Goal: Task Accomplishment & Management: Use online tool/utility

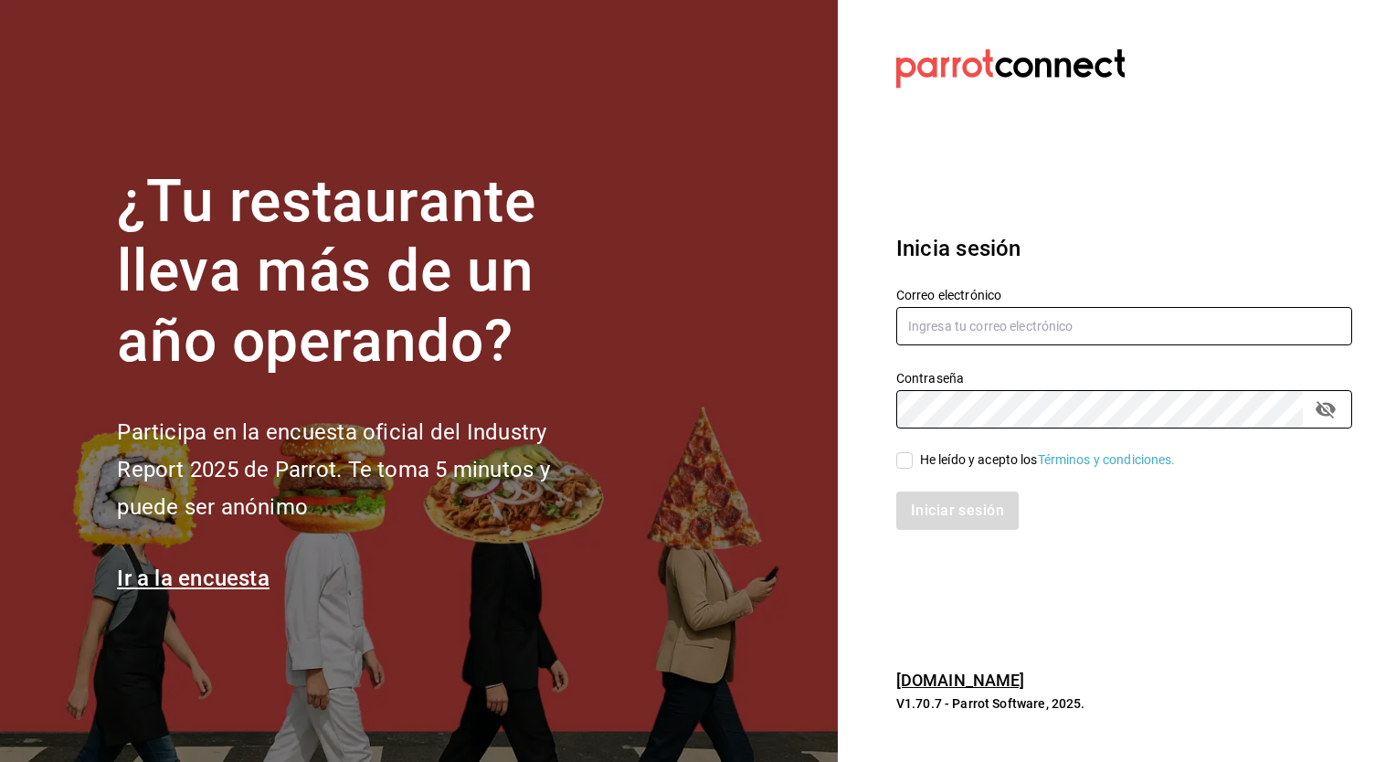
click at [925, 327] on input "text" at bounding box center [1124, 326] width 456 height 38
type input "[EMAIL_ADDRESS][DOMAIN_NAME]"
click at [903, 468] on input "He leído y acepto los Términos y condiciones." at bounding box center [904, 460] width 16 height 16
checkbox input "true"
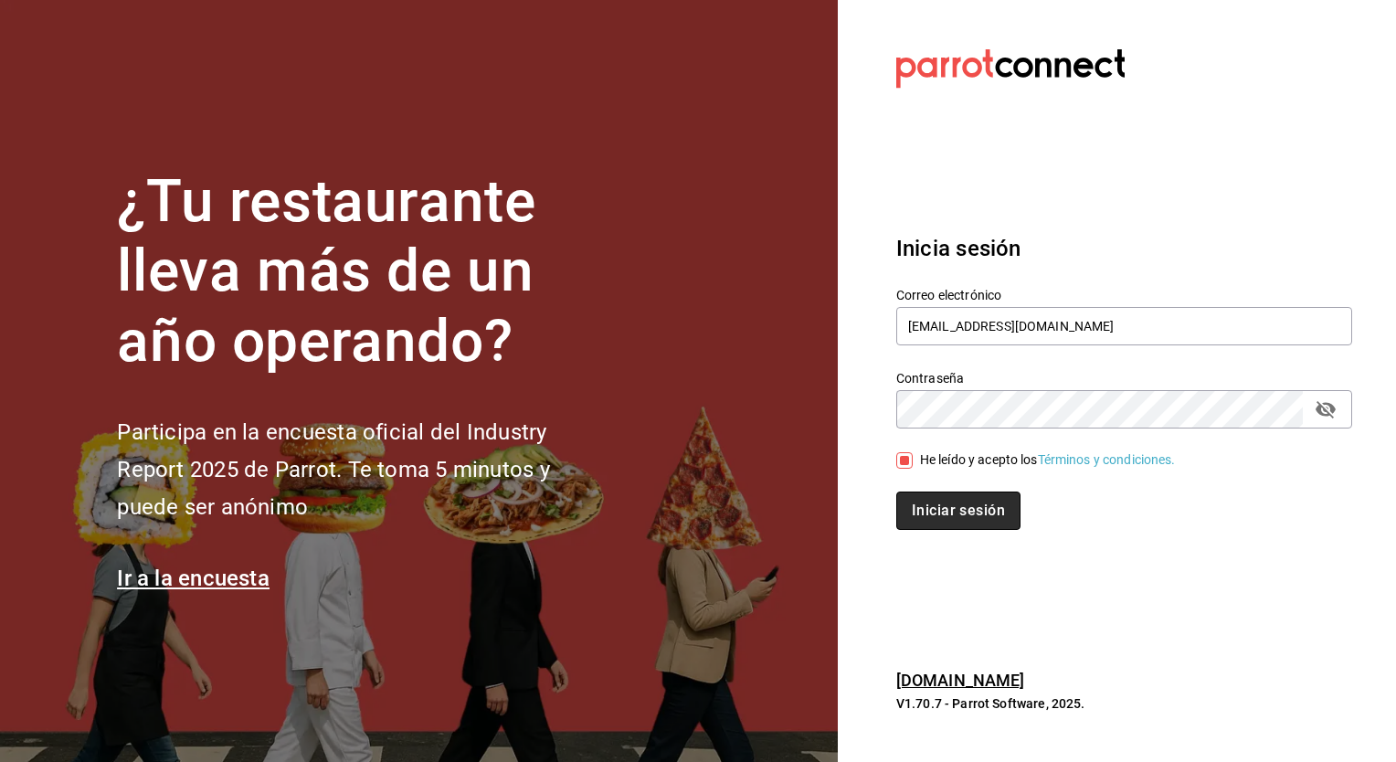
click at [947, 524] on button "Iniciar sesión" at bounding box center [958, 511] width 124 height 38
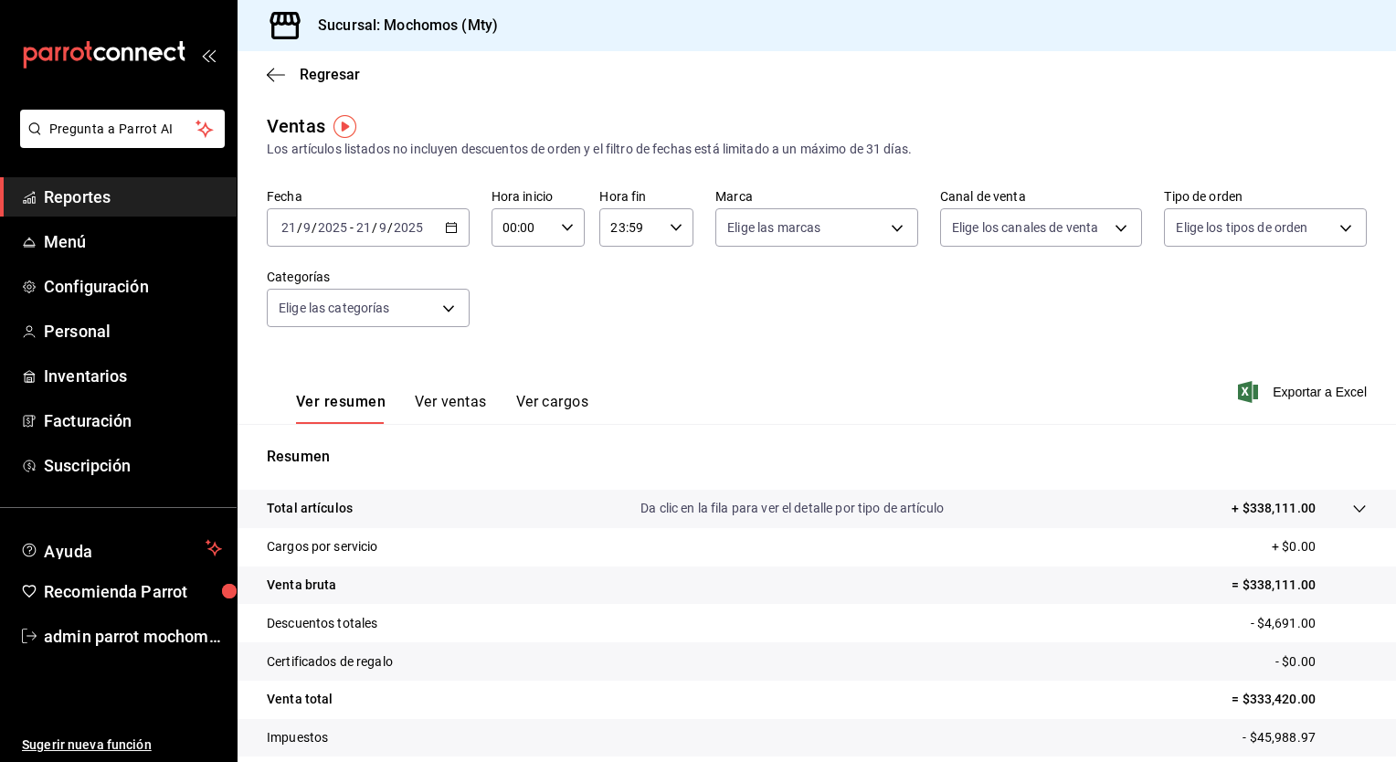
click at [446, 231] on icon "button" at bounding box center [451, 227] width 13 height 13
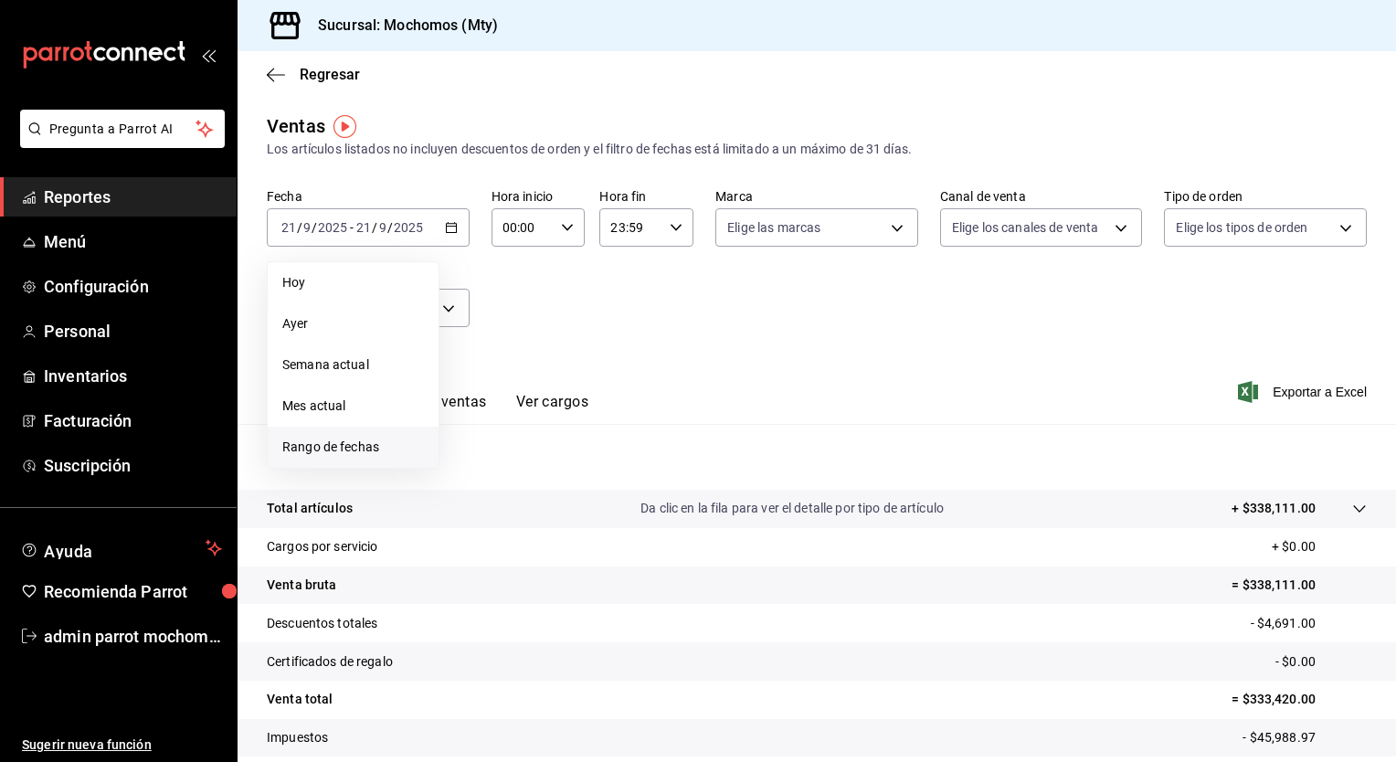
click at [362, 439] on span "Rango de fechas" at bounding box center [353, 447] width 142 height 19
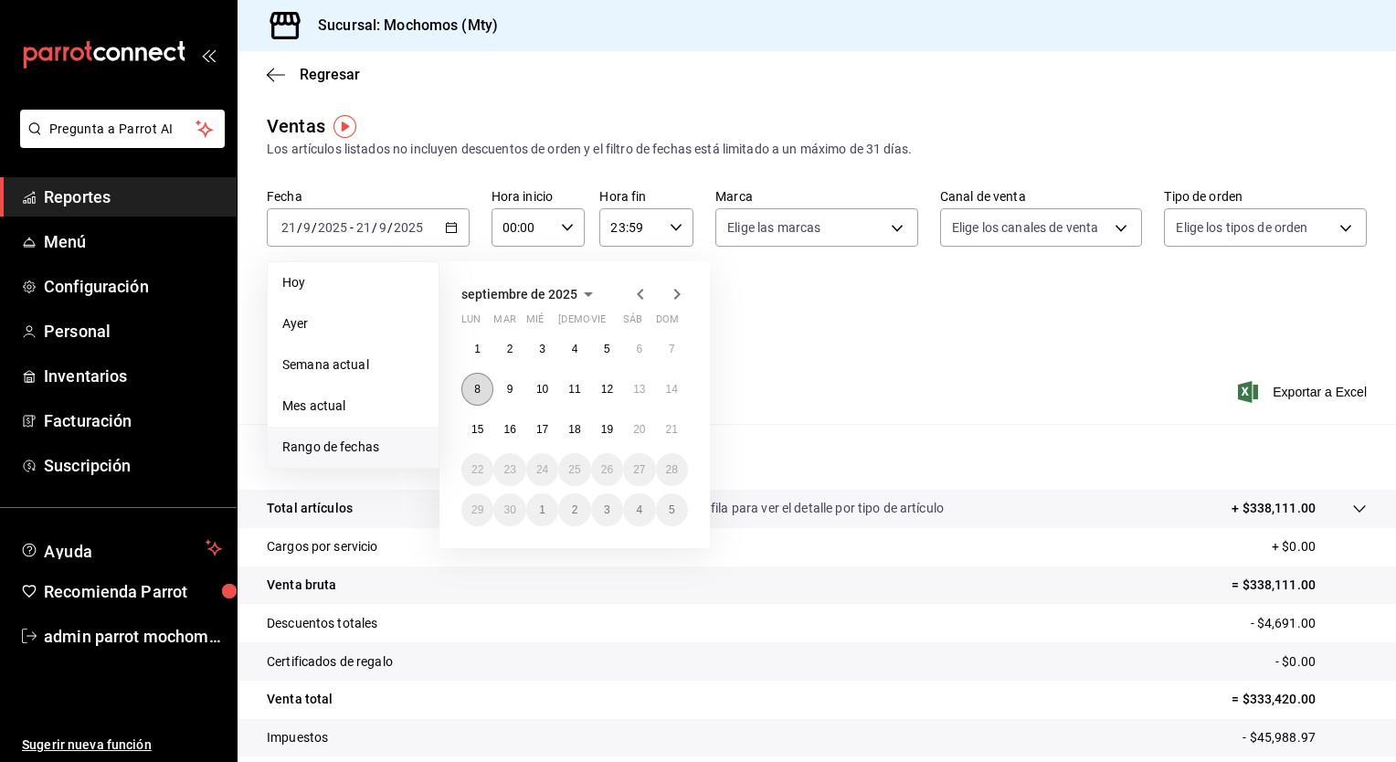
click at [480, 390] on abbr "8" at bounding box center [477, 389] width 6 height 13
click at [571, 387] on abbr "11" at bounding box center [574, 389] width 12 height 13
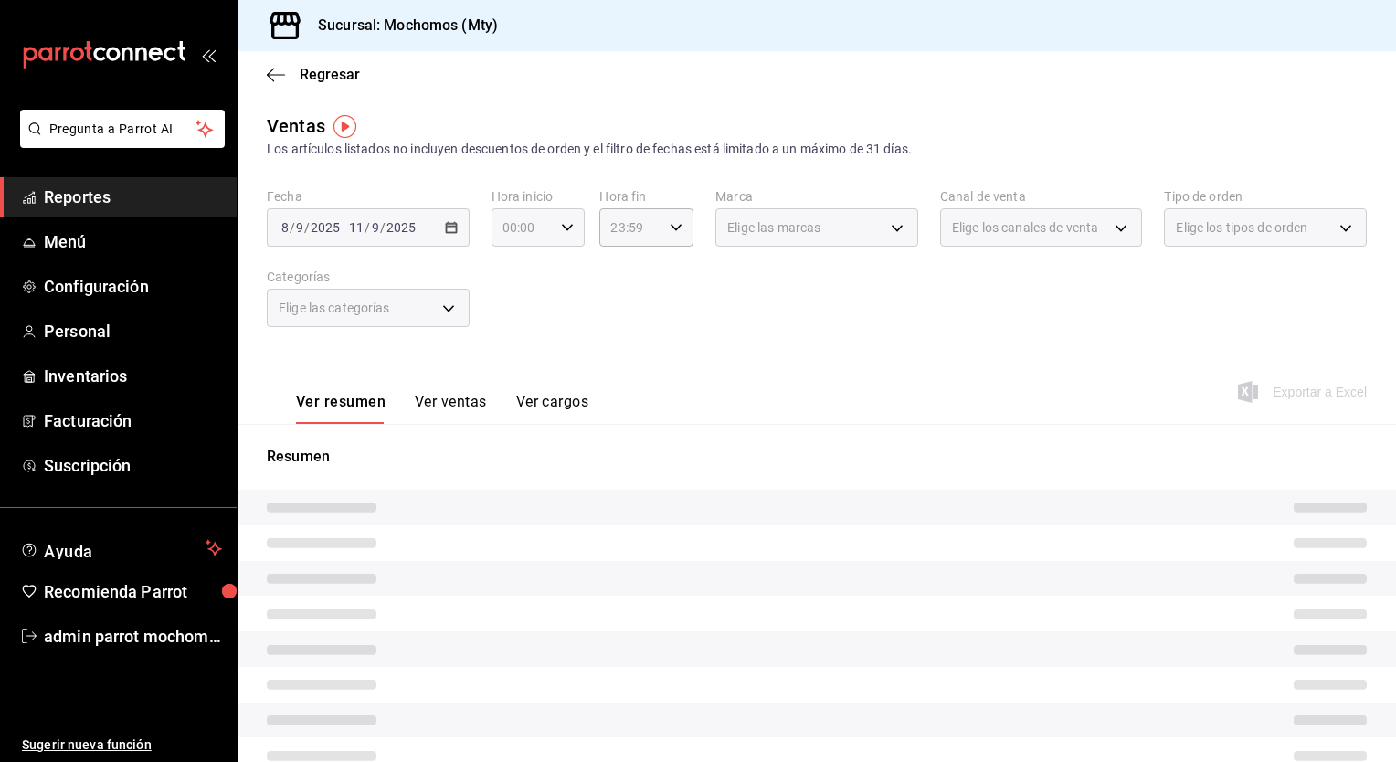
click at [563, 225] on icon "button" at bounding box center [567, 227] width 13 height 13
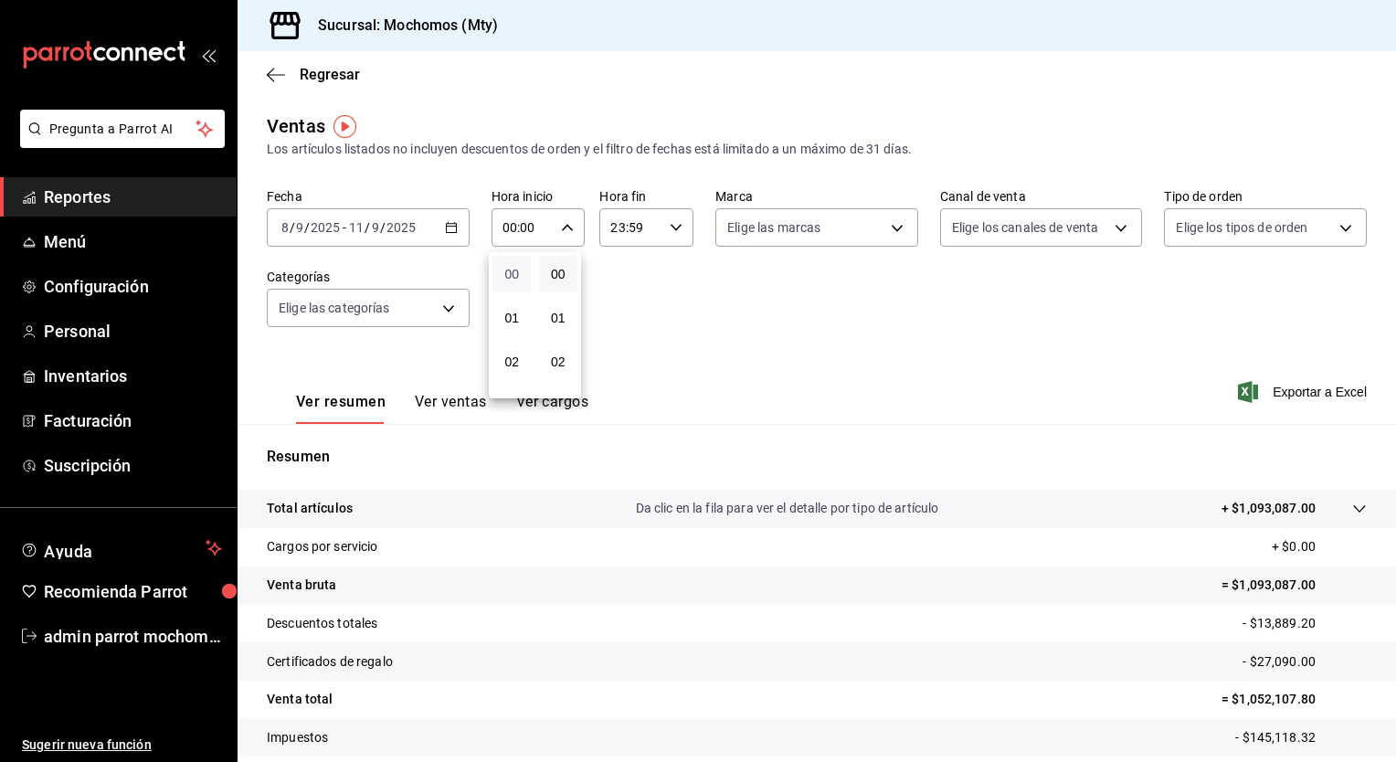
click at [512, 279] on span "00" at bounding box center [511, 274] width 17 height 15
drag, startPoint x: 512, startPoint y: 279, endPoint x: 511, endPoint y: 232, distance: 46.6
click at [511, 232] on div "00 01 02 03 04 05 06 07 08 09 10 11 12 13 14 15 16 17 18 19 20 21 22 23 00 01 0…" at bounding box center [698, 383] width 1396 height 756
click at [515, 272] on span "05" at bounding box center [511, 274] width 17 height 15
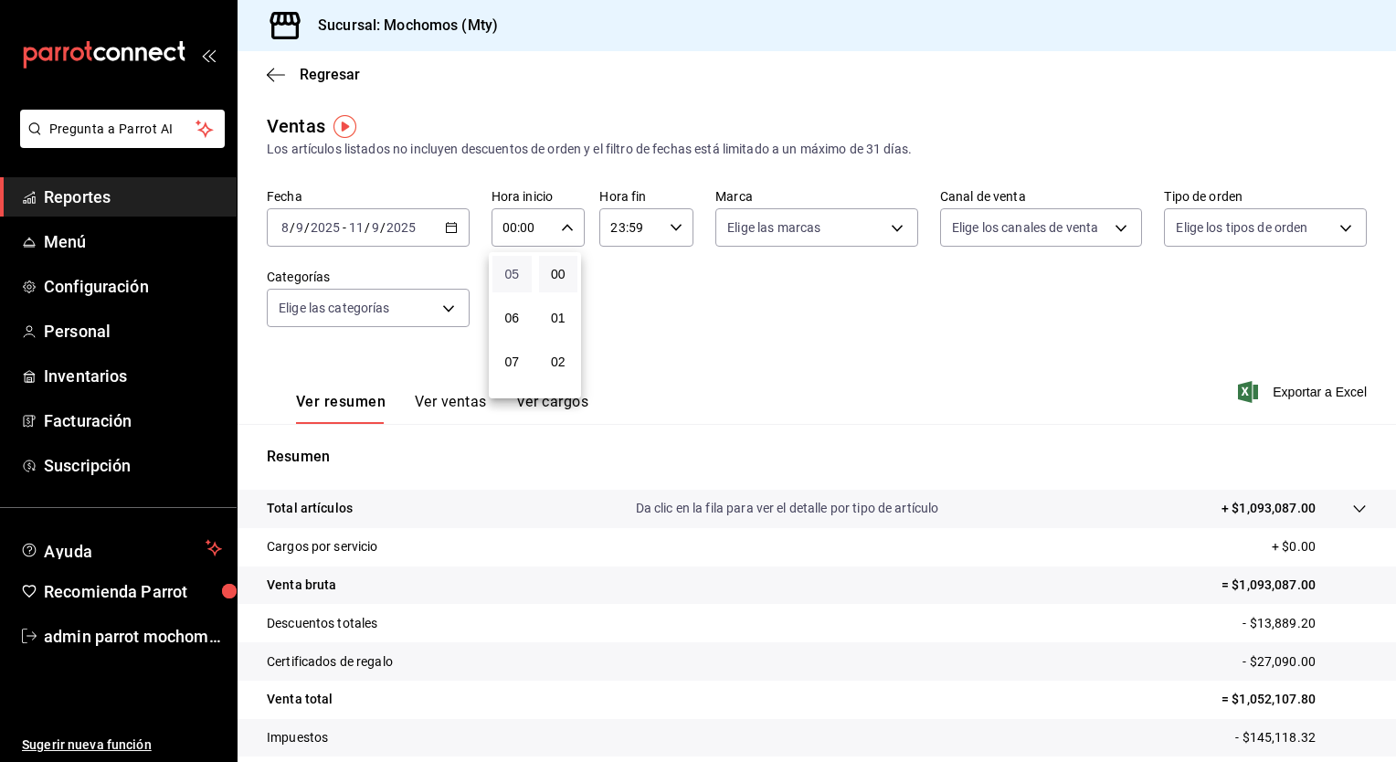
type input "05:00"
click at [666, 231] on div at bounding box center [698, 381] width 1396 height 762
click at [670, 231] on icon "button" at bounding box center [676, 227] width 13 height 13
click at [618, 294] on span "21" at bounding box center [618, 288] width 17 height 15
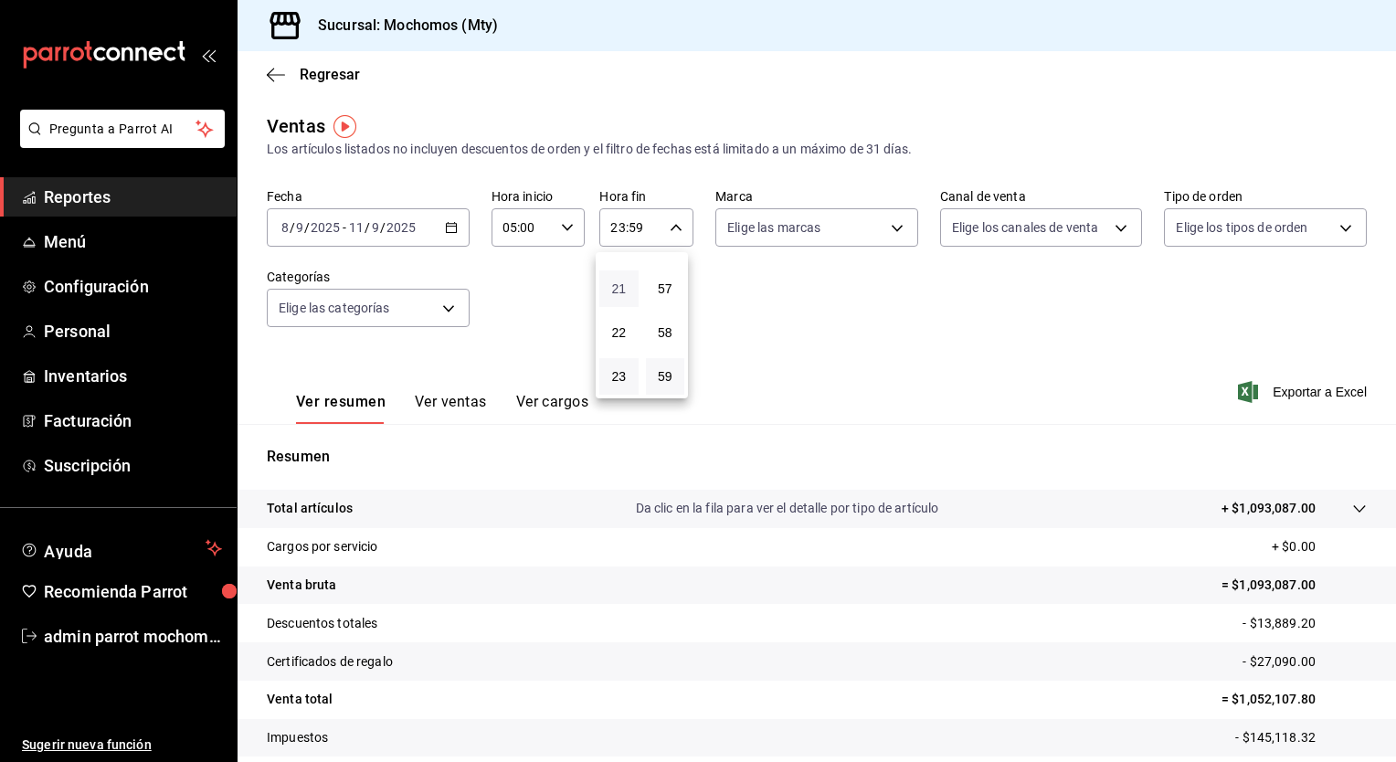
type input "21:59"
click at [618, 294] on div "05" at bounding box center [619, 311] width 47 height 44
click at [622, 312] on span "05" at bounding box center [618, 310] width 17 height 15
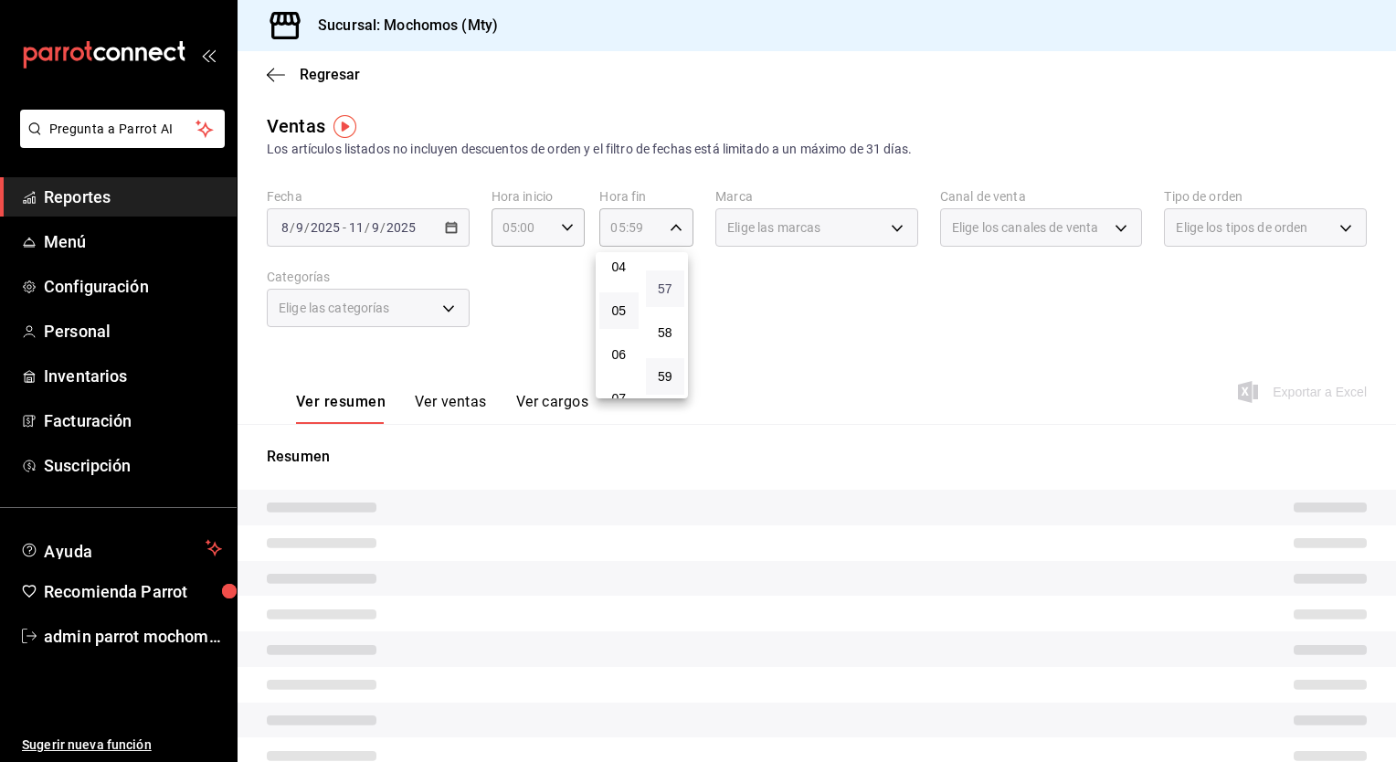
click at [662, 291] on span "57" at bounding box center [665, 288] width 17 height 15
type input "05:57"
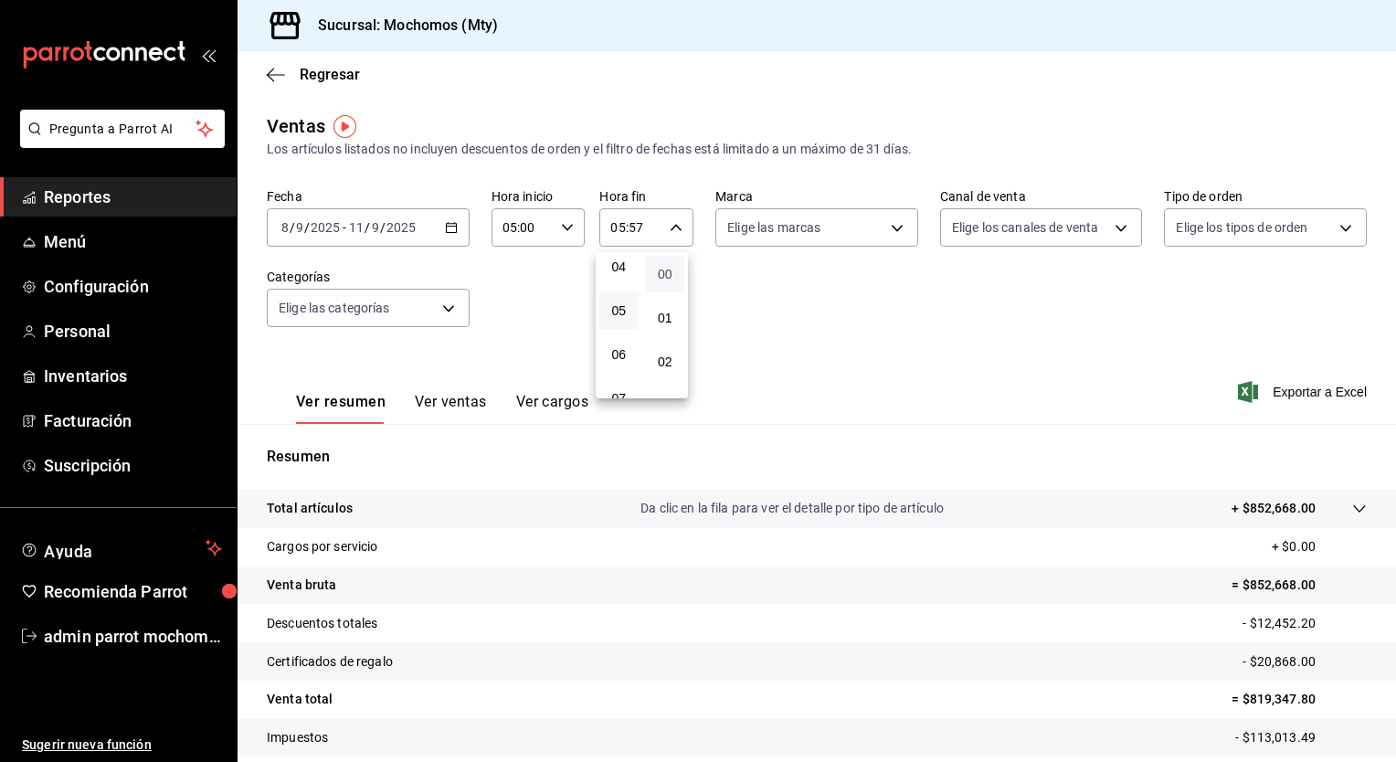
click at [663, 275] on span "00" at bounding box center [665, 274] width 17 height 15
type input "05:00"
click at [1284, 393] on div at bounding box center [698, 381] width 1396 height 762
click at [1284, 393] on span "Exportar a Excel" at bounding box center [1304, 392] width 125 height 22
